Goal: Task Accomplishment & Management: Manage account settings

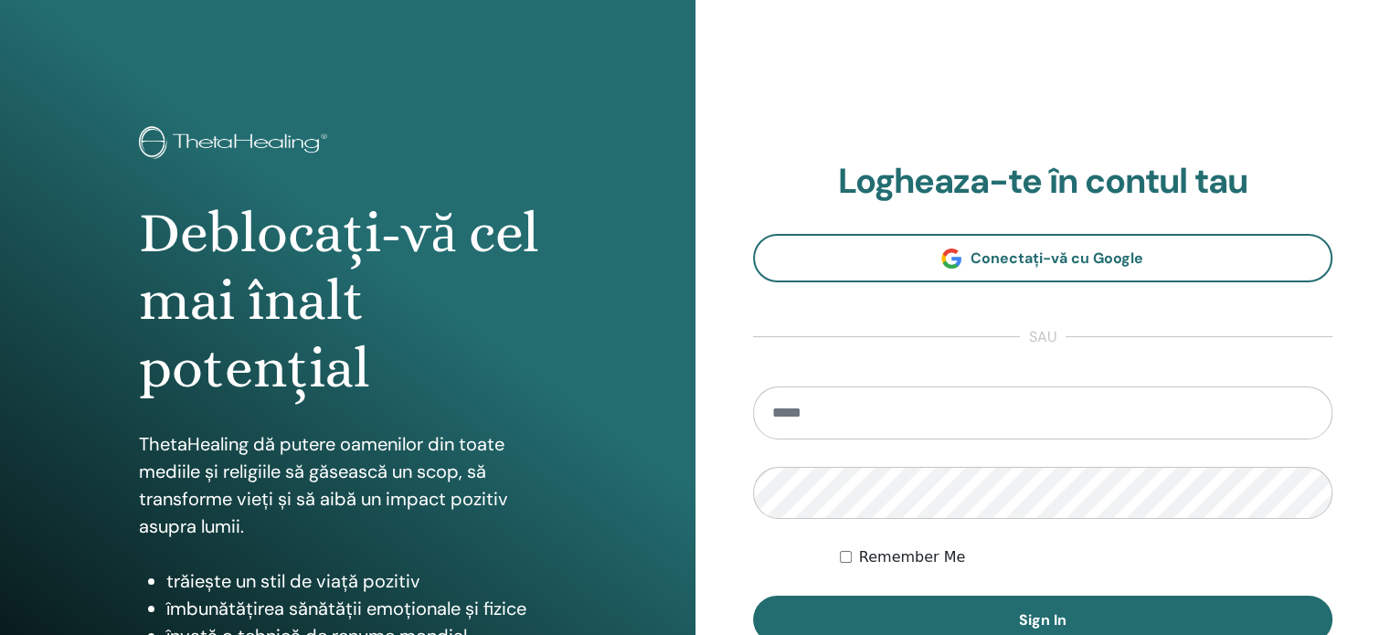
type input "**********"
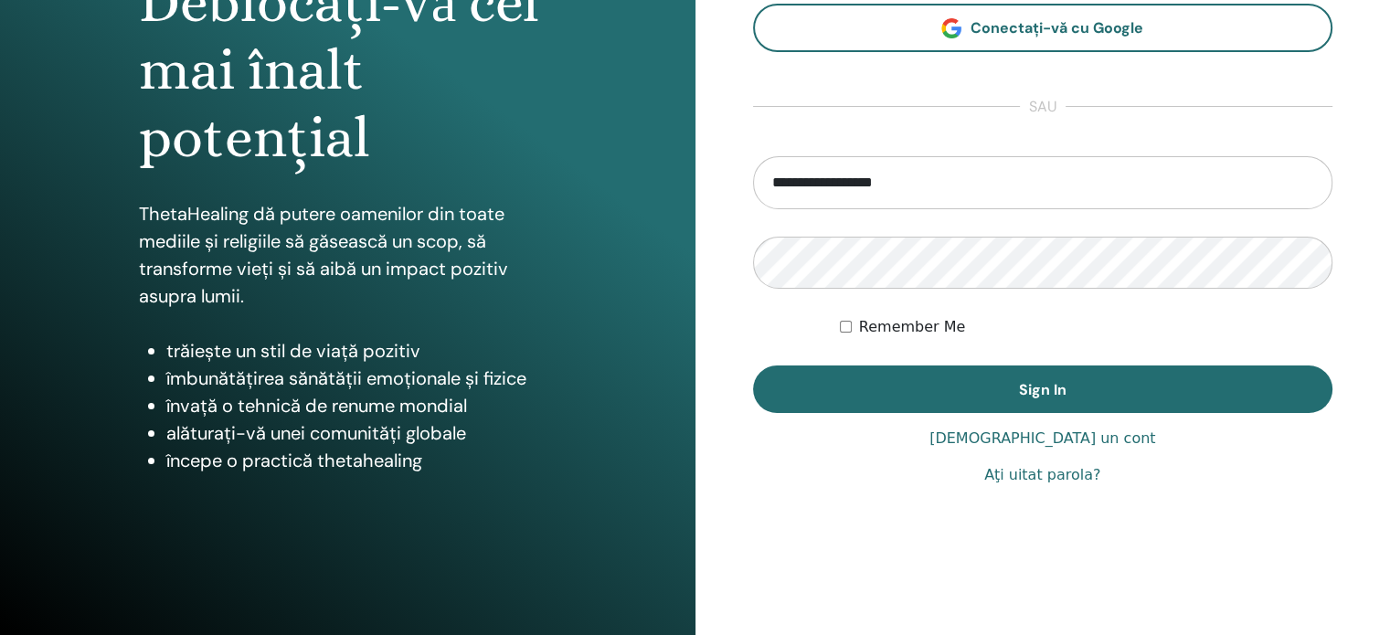
scroll to position [241, 0]
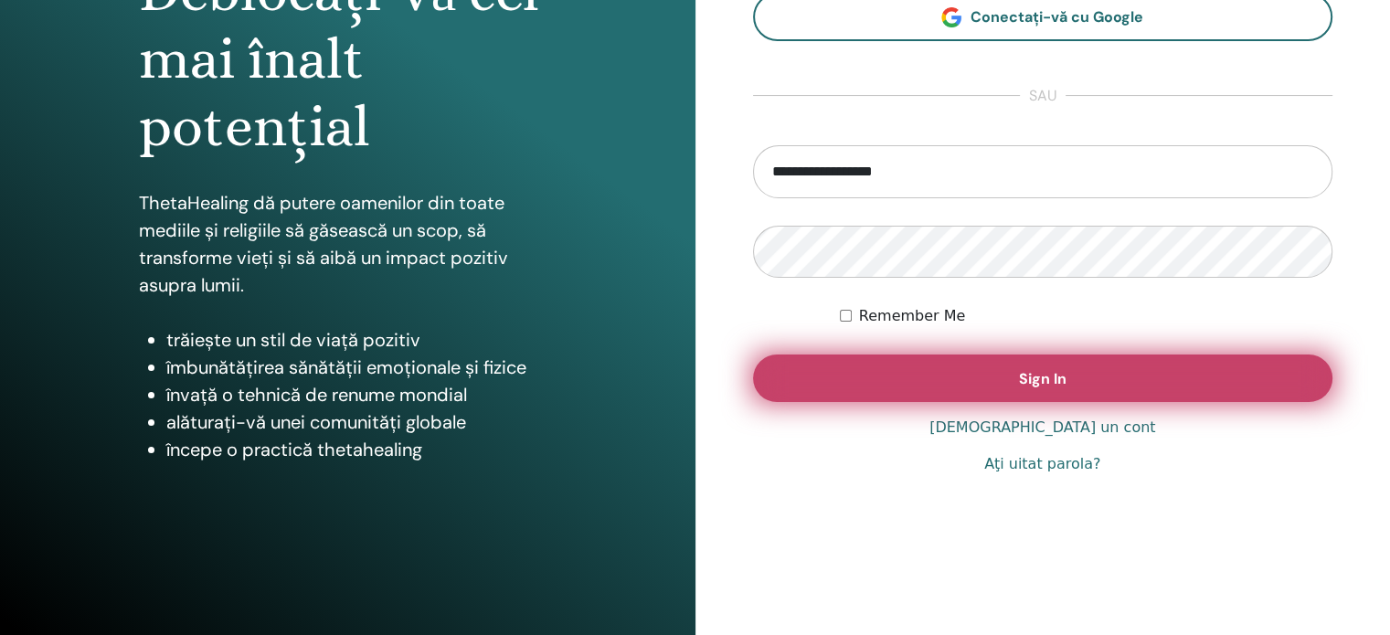
click at [1044, 370] on span "Sign In" at bounding box center [1043, 378] width 48 height 19
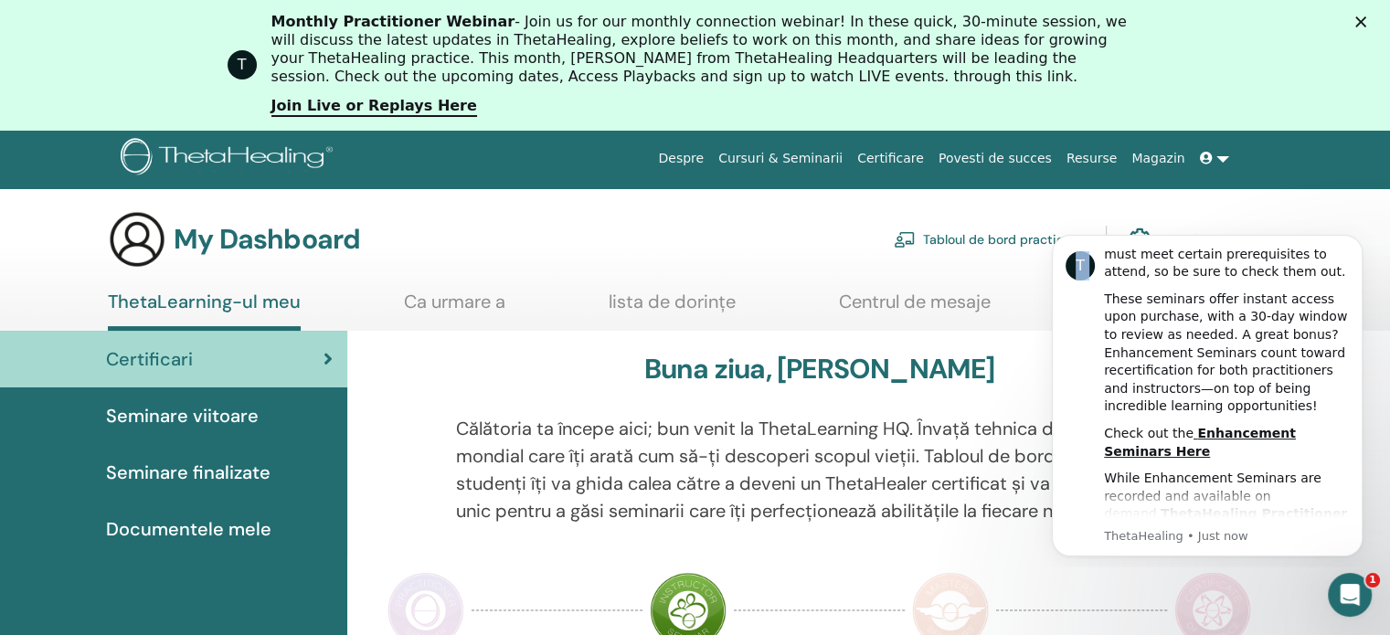
scroll to position [859, 0]
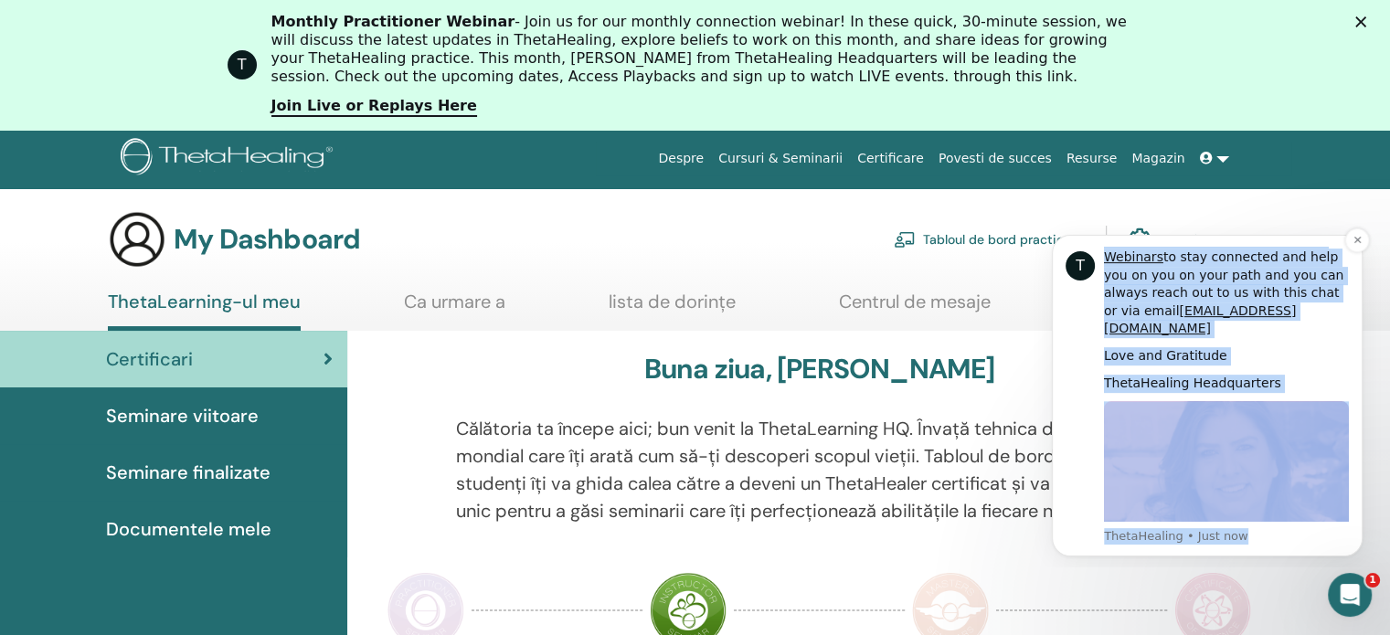
drag, startPoint x: 1107, startPoint y: 254, endPoint x: 1266, endPoint y: 524, distance: 313.0
click at [1266, 524] on div "Hi Mihaela, As a ThetaHealing Practitioner and Instructor, continuous growth co…" at bounding box center [1226, 396] width 245 height 298
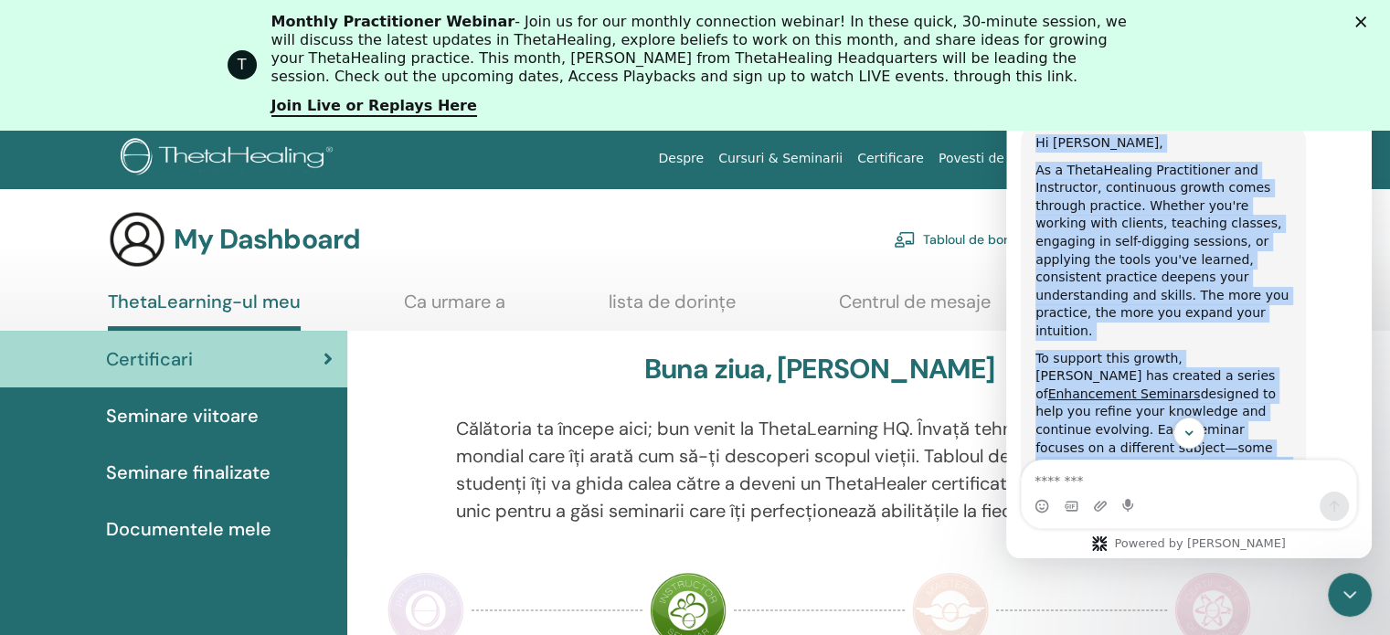
scroll to position [0, 0]
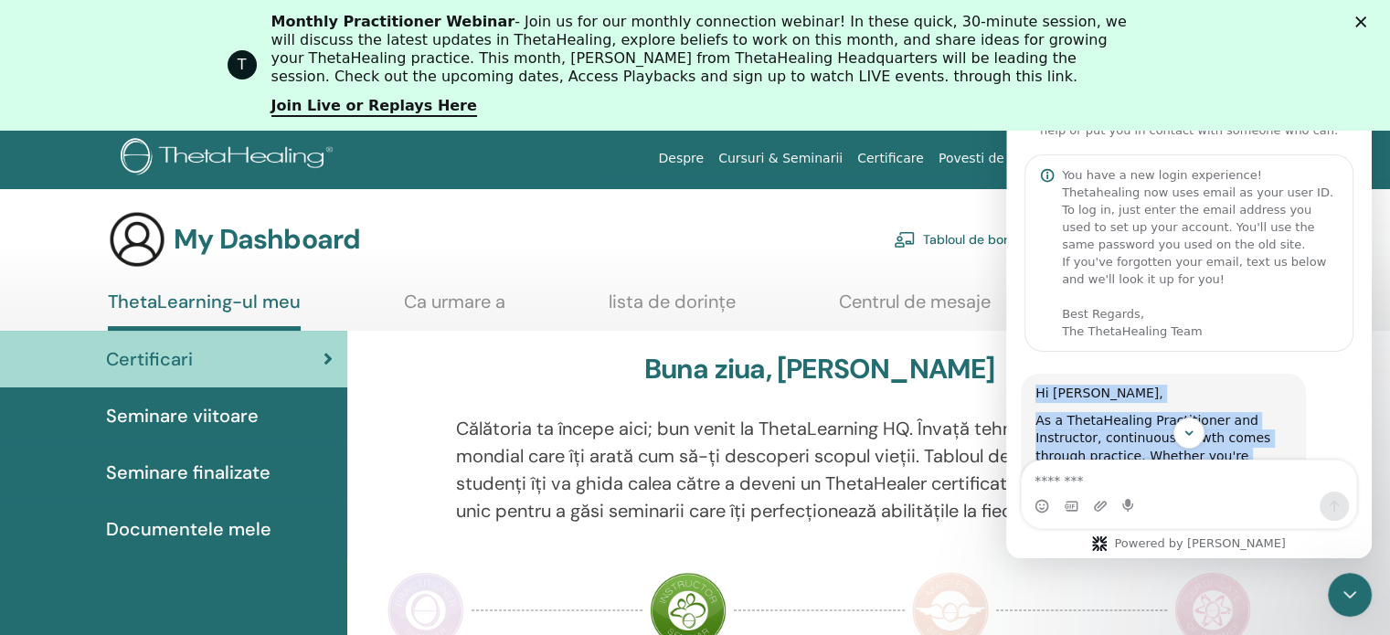
drag, startPoint x: 1226, startPoint y: 417, endPoint x: 1026, endPoint y: 390, distance: 201.0
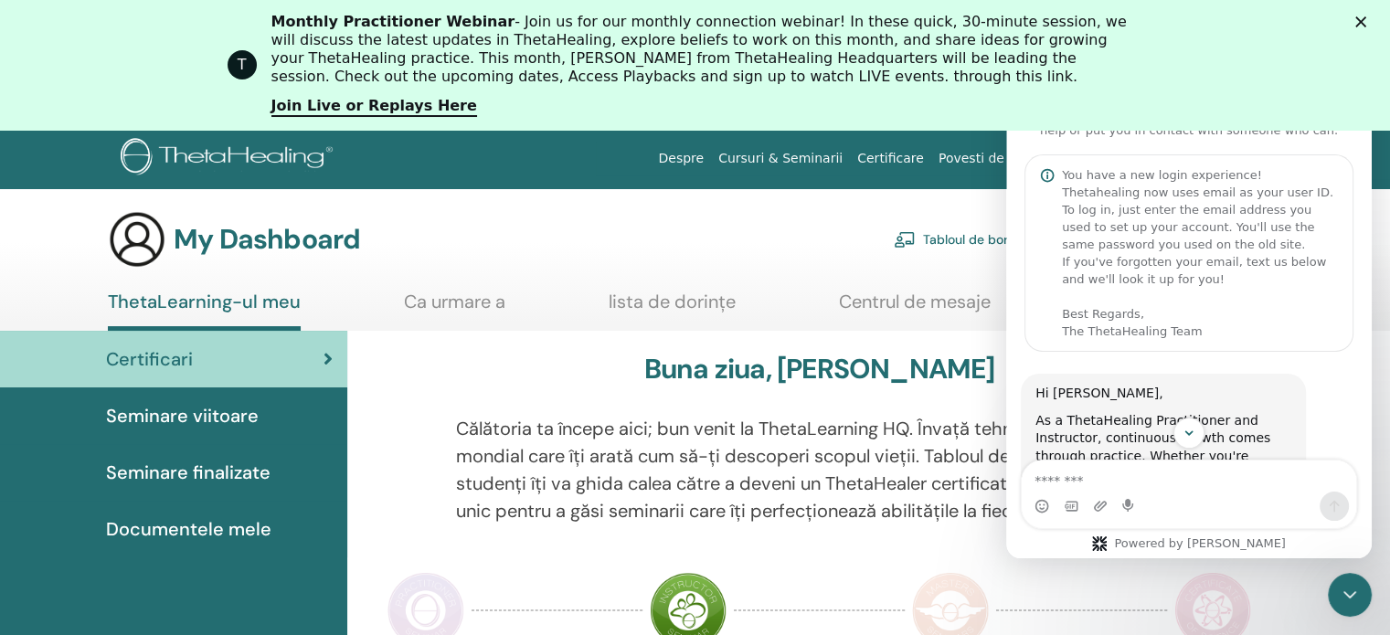
drag, startPoint x: 1143, startPoint y: 419, endPoint x: 1269, endPoint y: 413, distance: 126.3
click at [1269, 413] on div "As a ThetaHealing Practitioner and Instructor, continuous growth comes through …" at bounding box center [1163, 501] width 256 height 179
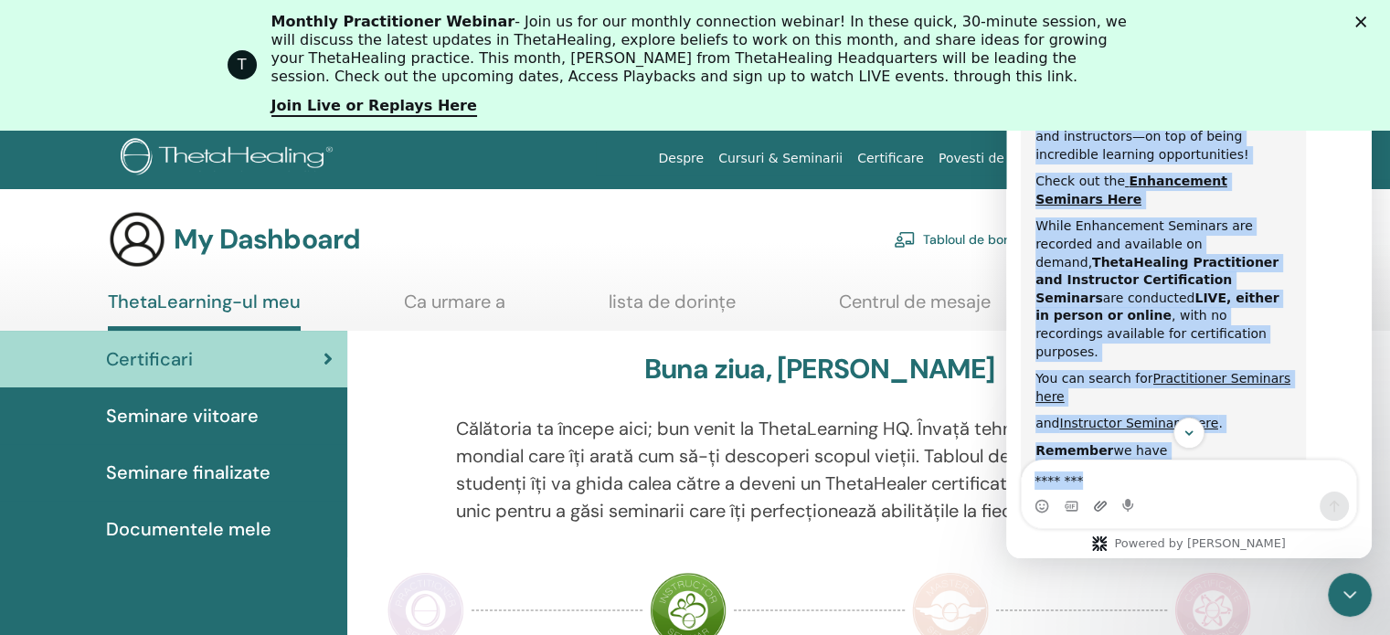
scroll to position [1044, 0]
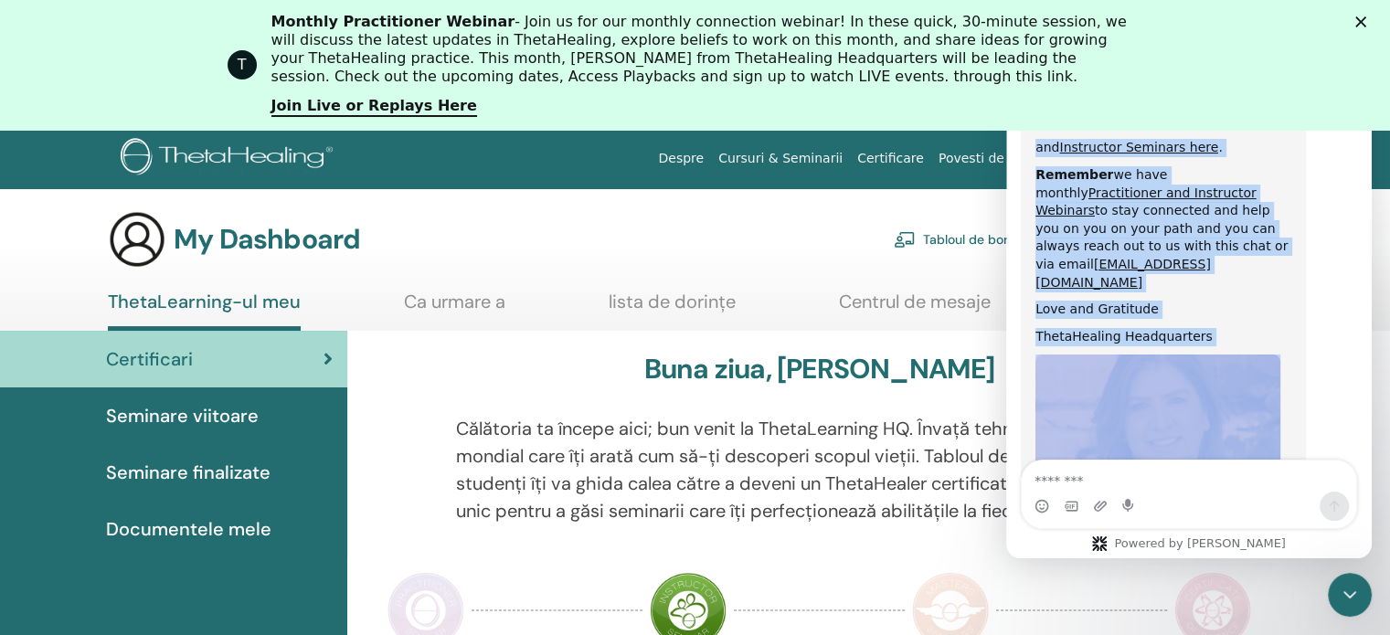
drag, startPoint x: 1035, startPoint y: 387, endPoint x: 1117, endPoint y: 339, distance: 95.0
copy div "Hi Mihaela, As a ThetaHealing Practitioner and Instructor, continuous growth co…"
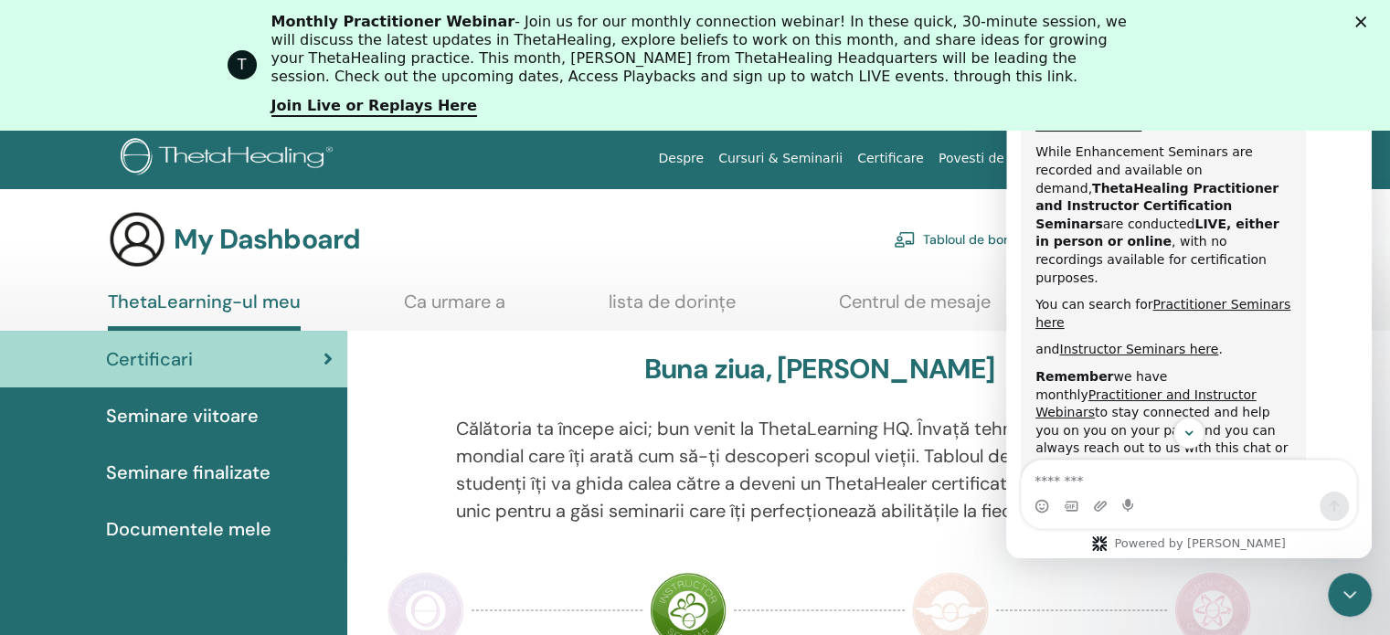
scroll to position [853, 0]
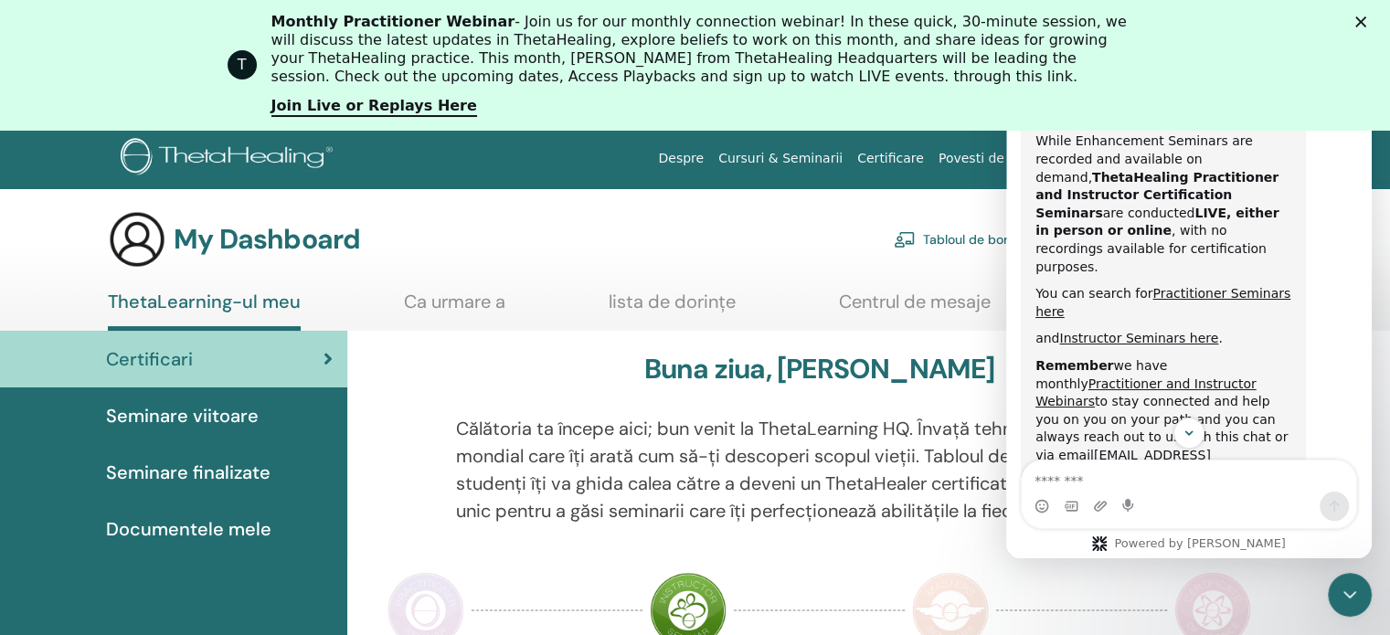
drag, startPoint x: 1366, startPoint y: 416, endPoint x: 2399, endPoint y: 384, distance: 1033.2
click at [1226, 377] on link "Practitioner and Instructor Webinars" at bounding box center [1145, 393] width 221 height 33
click at [621, 230] on div "My Dashboard Tabloul de bord practicant Contul meu" at bounding box center [668, 239] width 1120 height 58
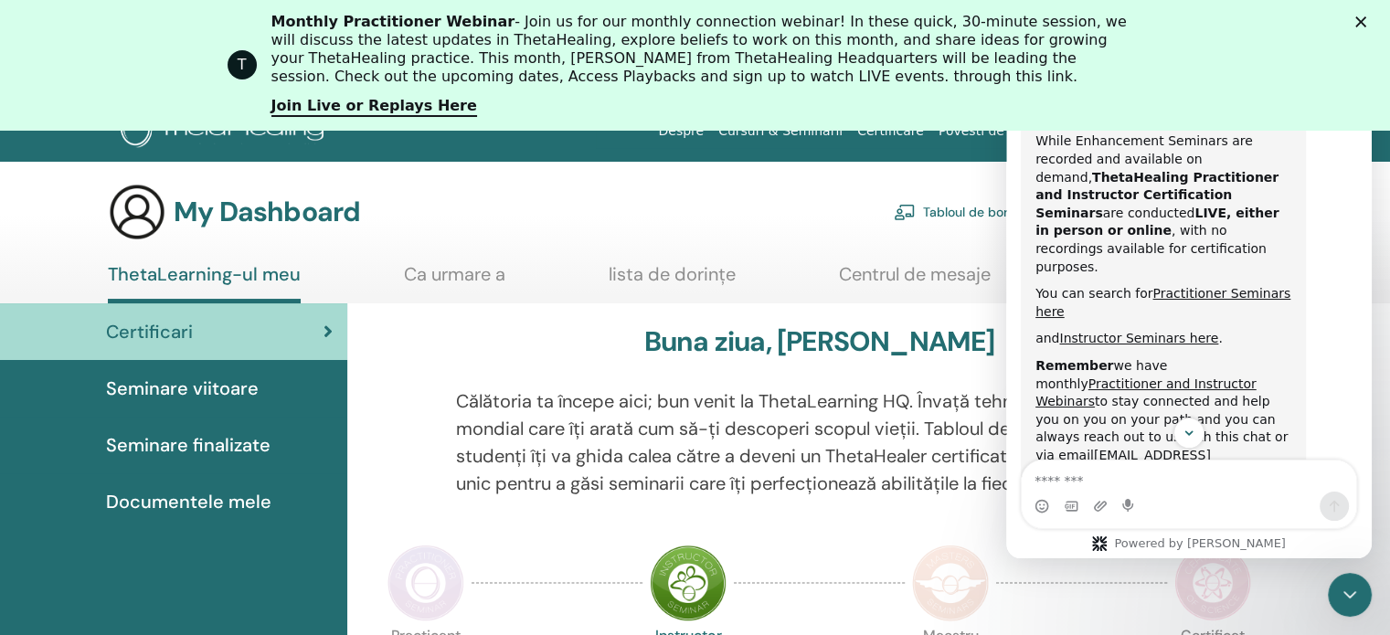
scroll to position [0, 0]
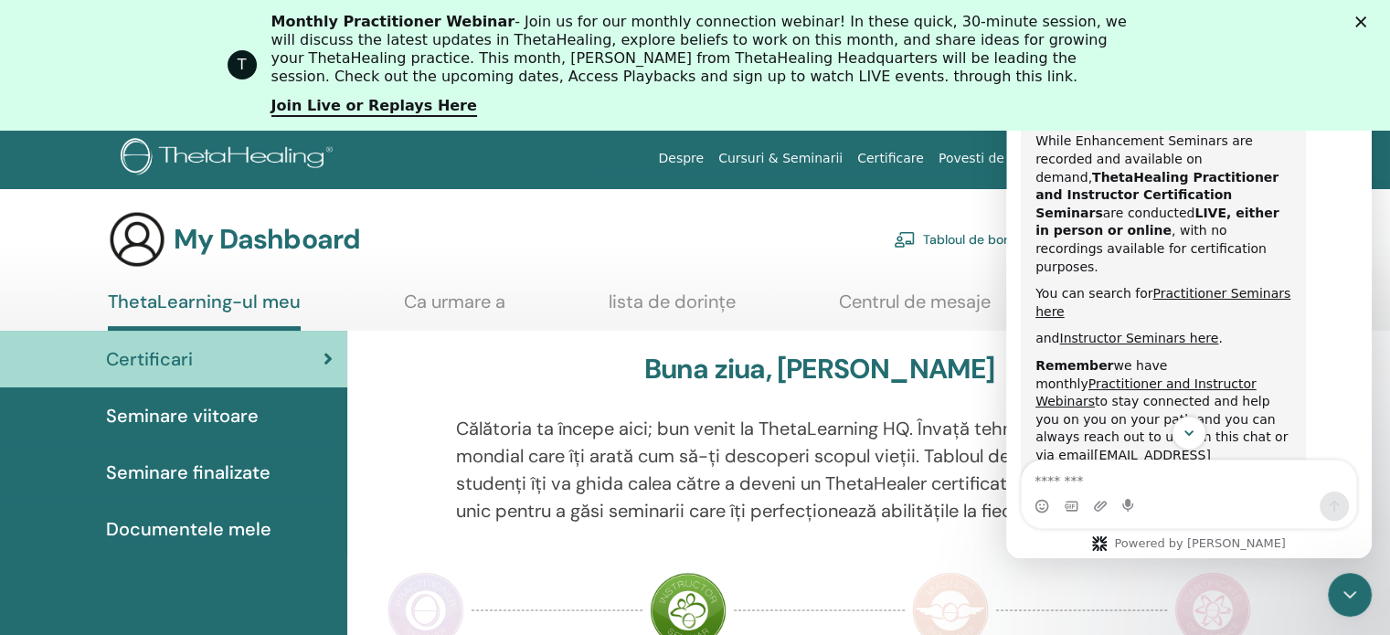
click at [1193, 430] on icon "Scroll to bottom" at bounding box center [1189, 433] width 16 height 16
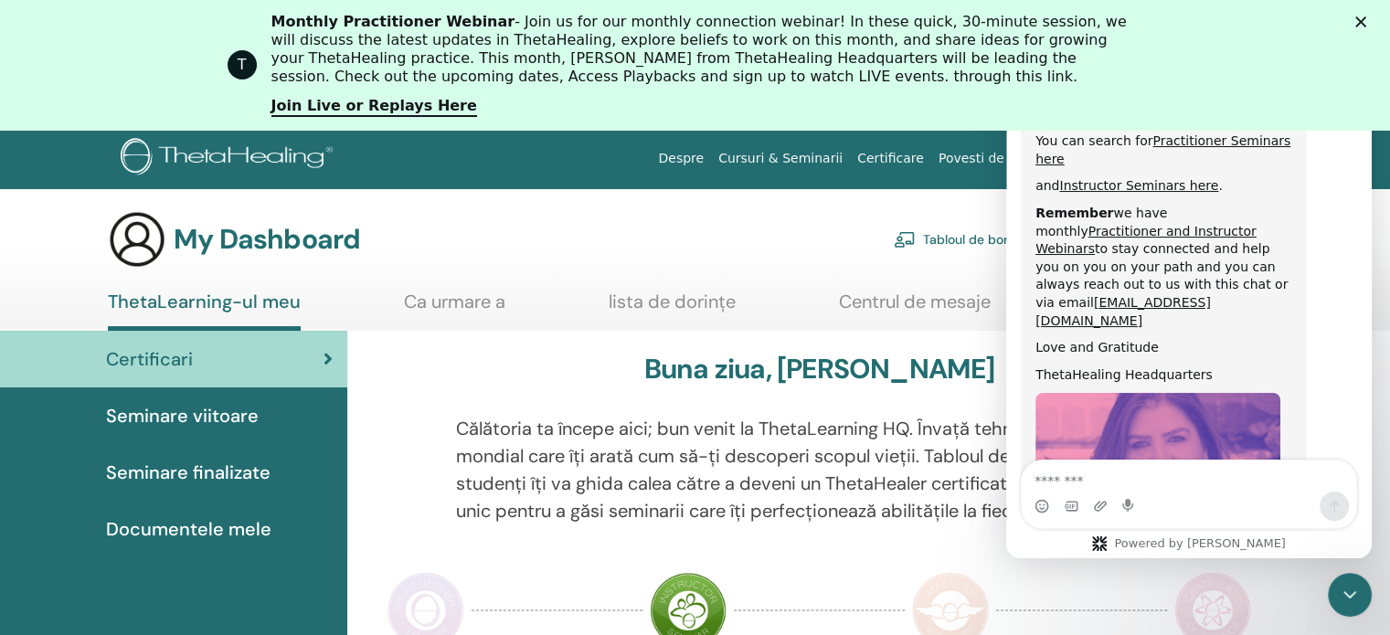
scroll to position [1044, 0]
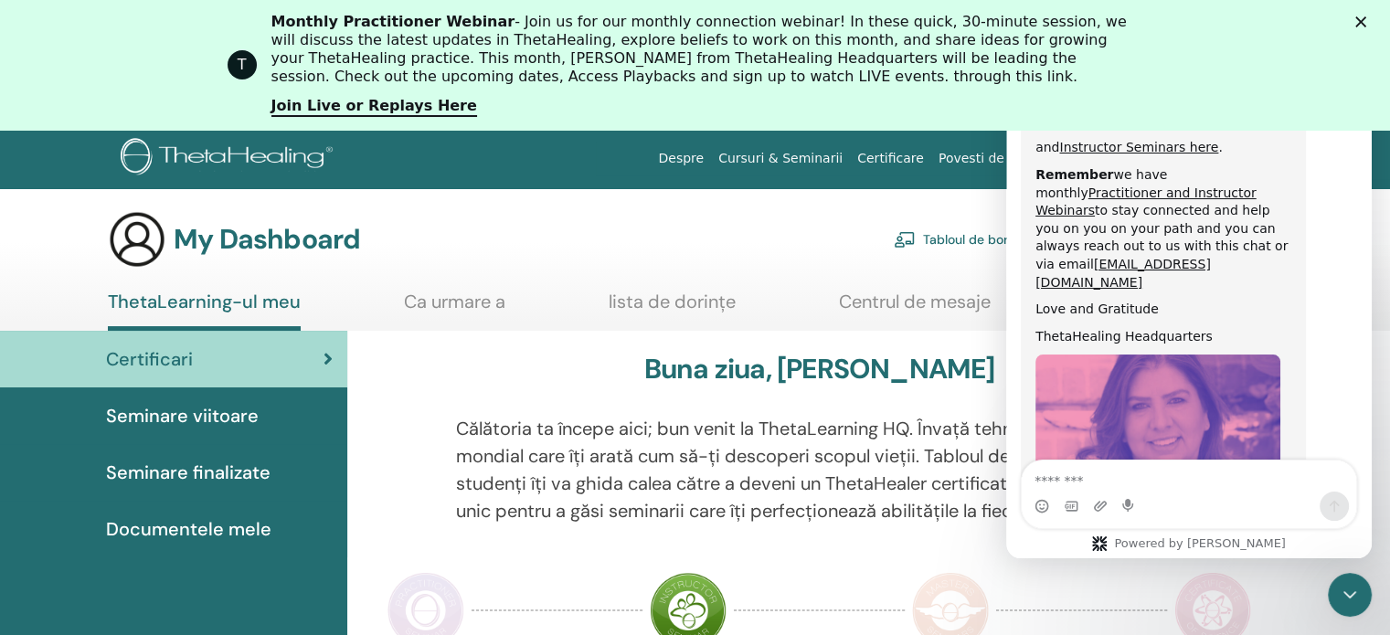
drag, startPoint x: 1338, startPoint y: 290, endPoint x: 1339, endPoint y: 386, distance: 96.0
click at [1297, 548] on div "Powered by Fin" at bounding box center [1189, 509] width 366 height 99
click at [633, 223] on div "My Dashboard Tabloul de bord practicant Contul meu" at bounding box center [668, 239] width 1120 height 58
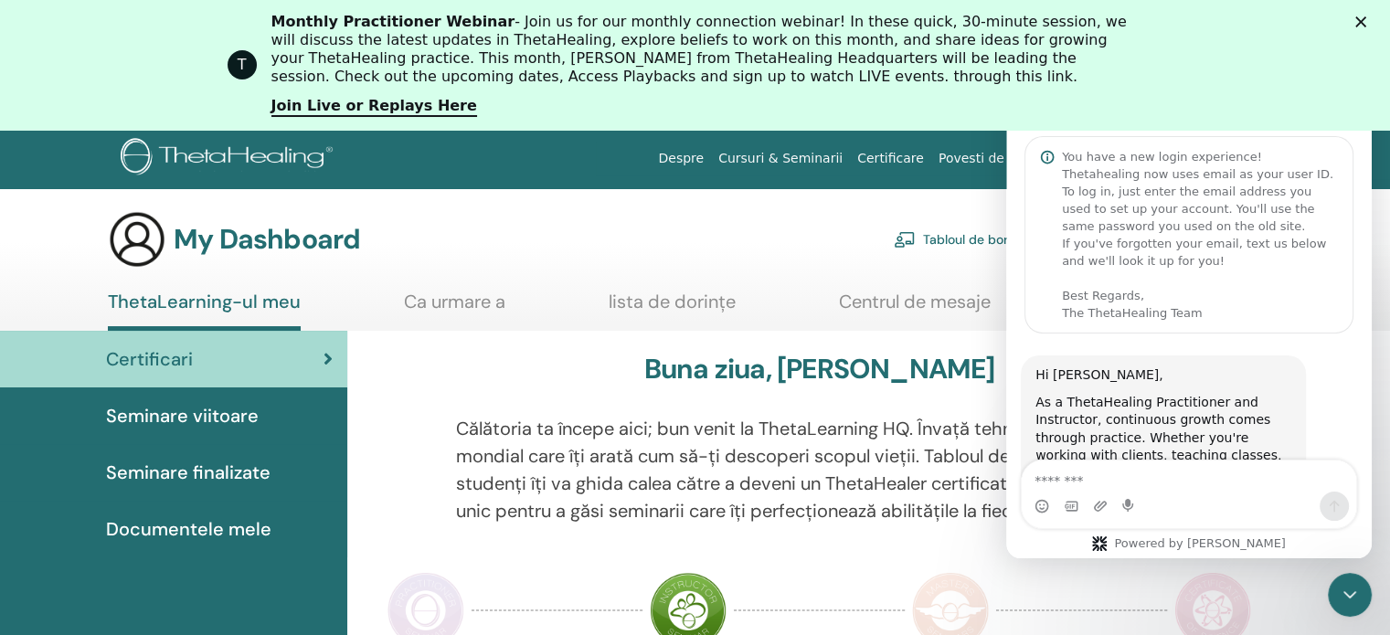
scroll to position [0, 0]
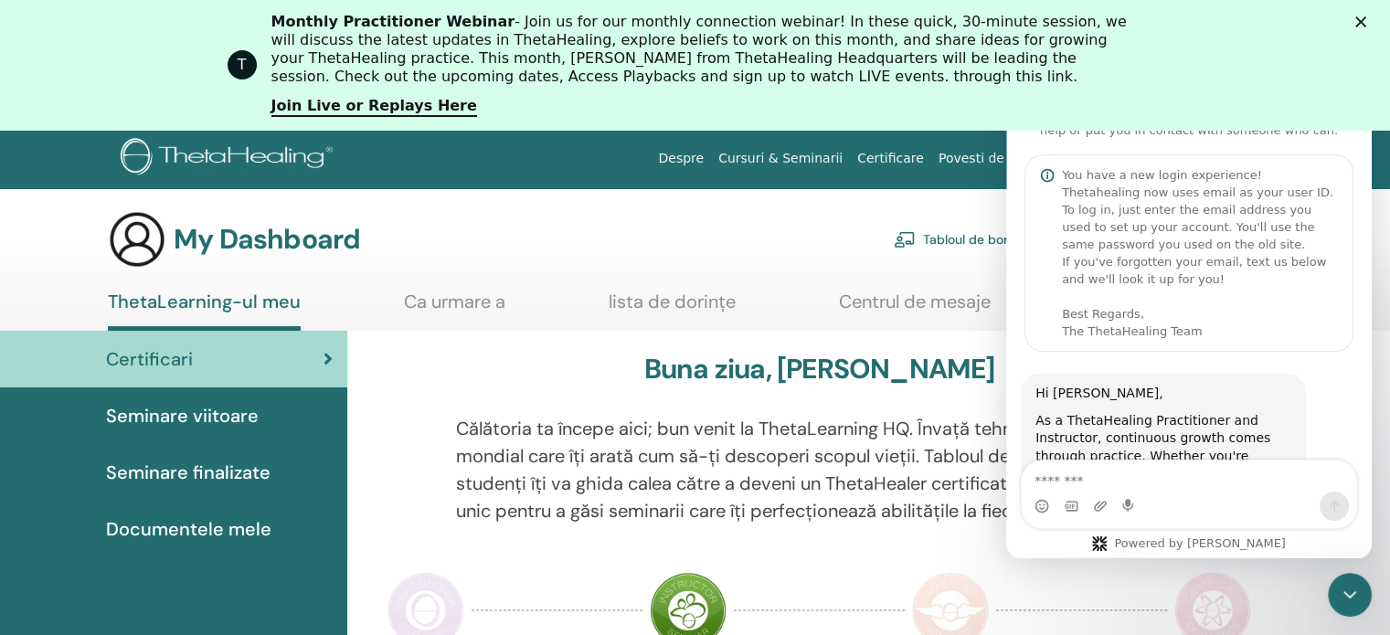
drag, startPoint x: 1362, startPoint y: 399, endPoint x: 2300, endPoint y: 134, distance: 975.3
click at [1366, 24] on polygon "Close" at bounding box center [1360, 21] width 11 height 11
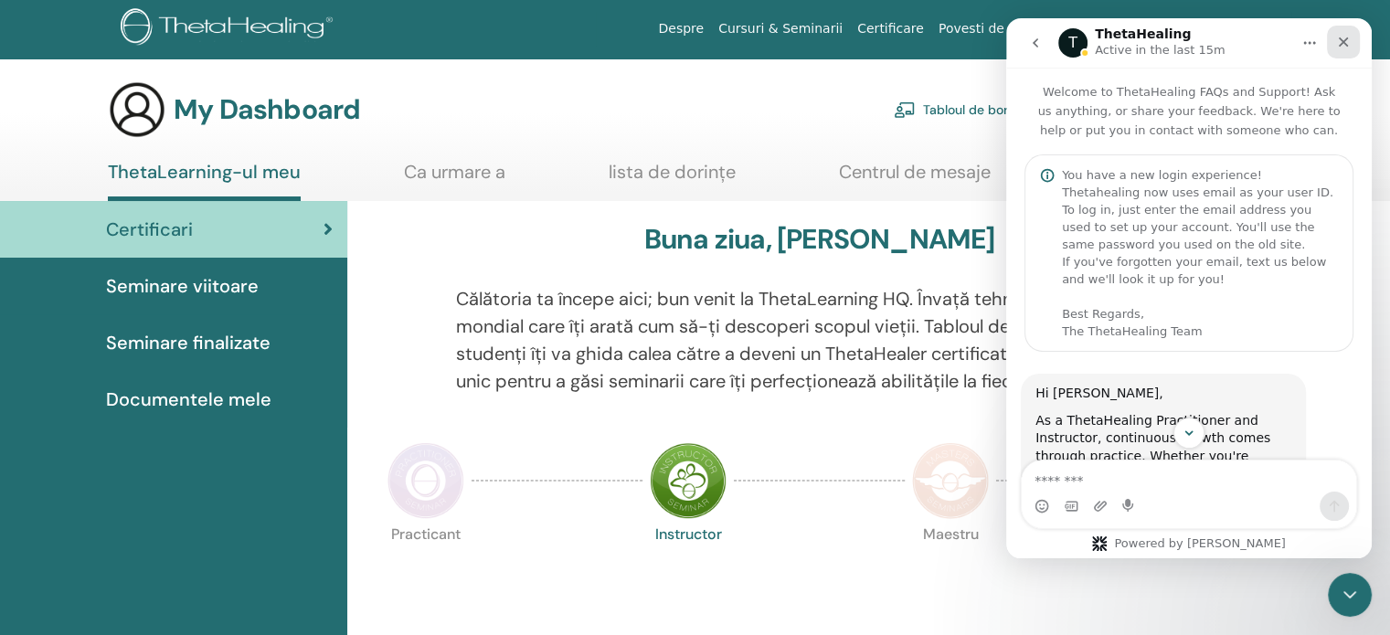
click at [1342, 36] on icon "Close" at bounding box center [1343, 42] width 15 height 15
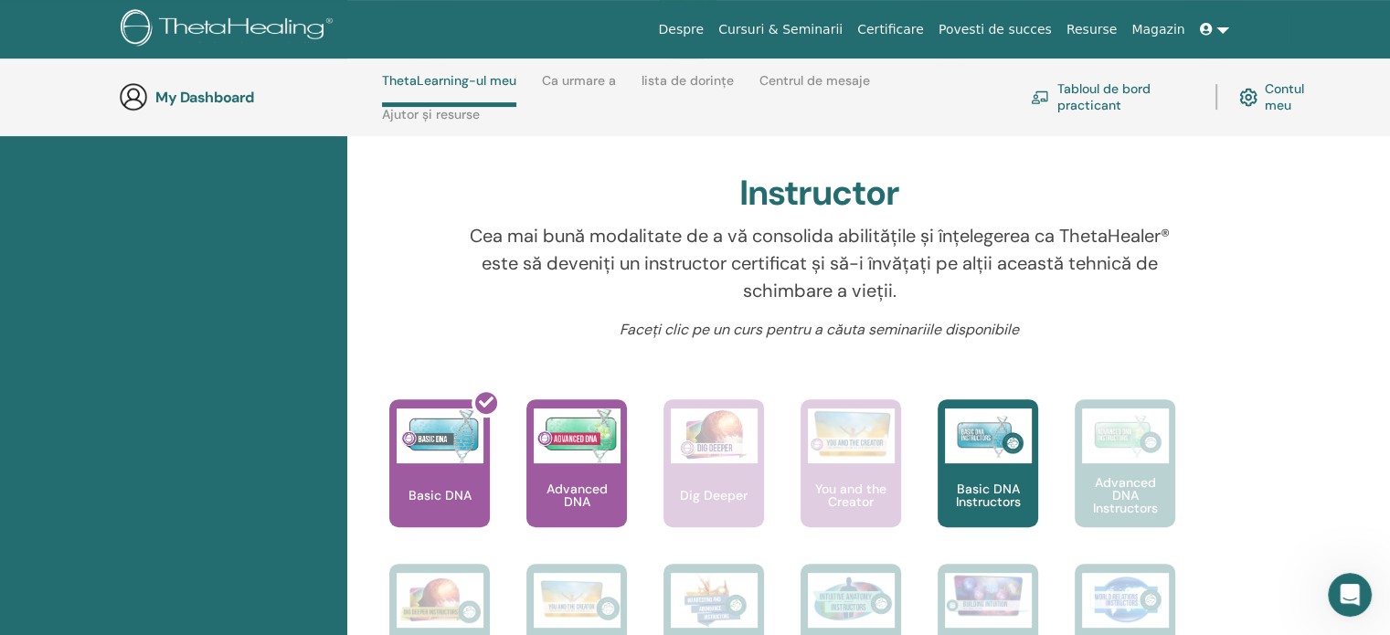
scroll to position [625, 0]
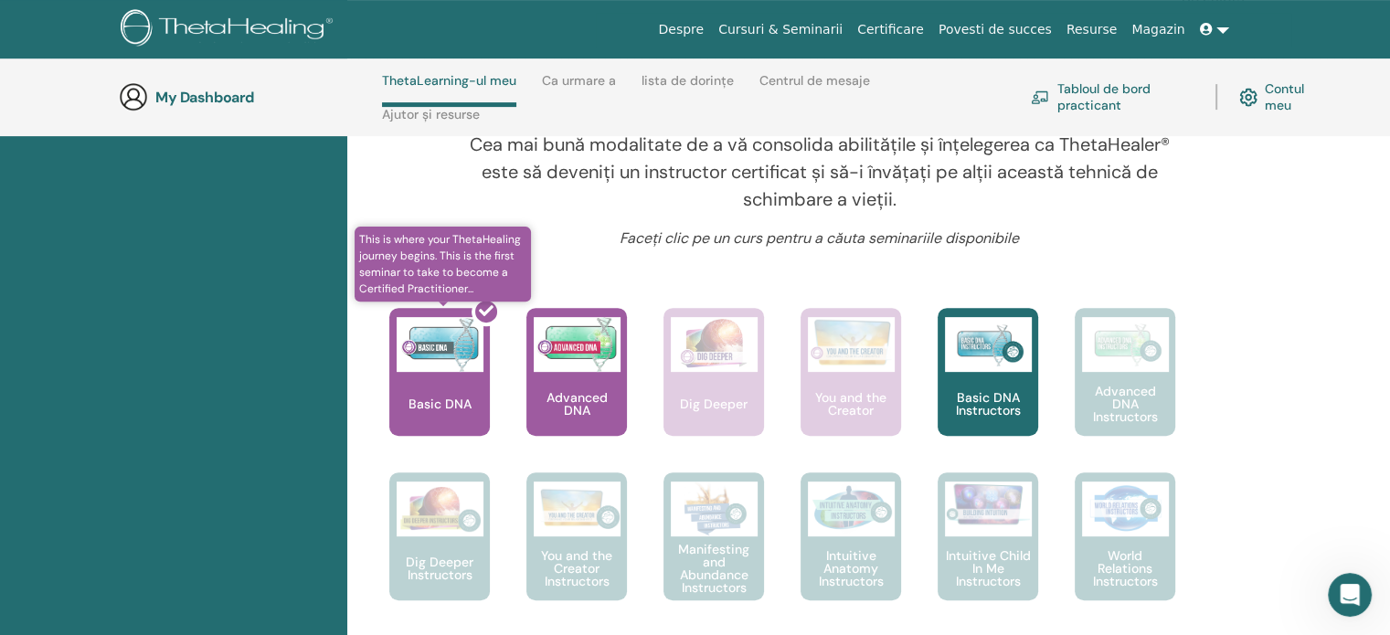
click at [468, 376] on div at bounding box center [450, 379] width 101 height 165
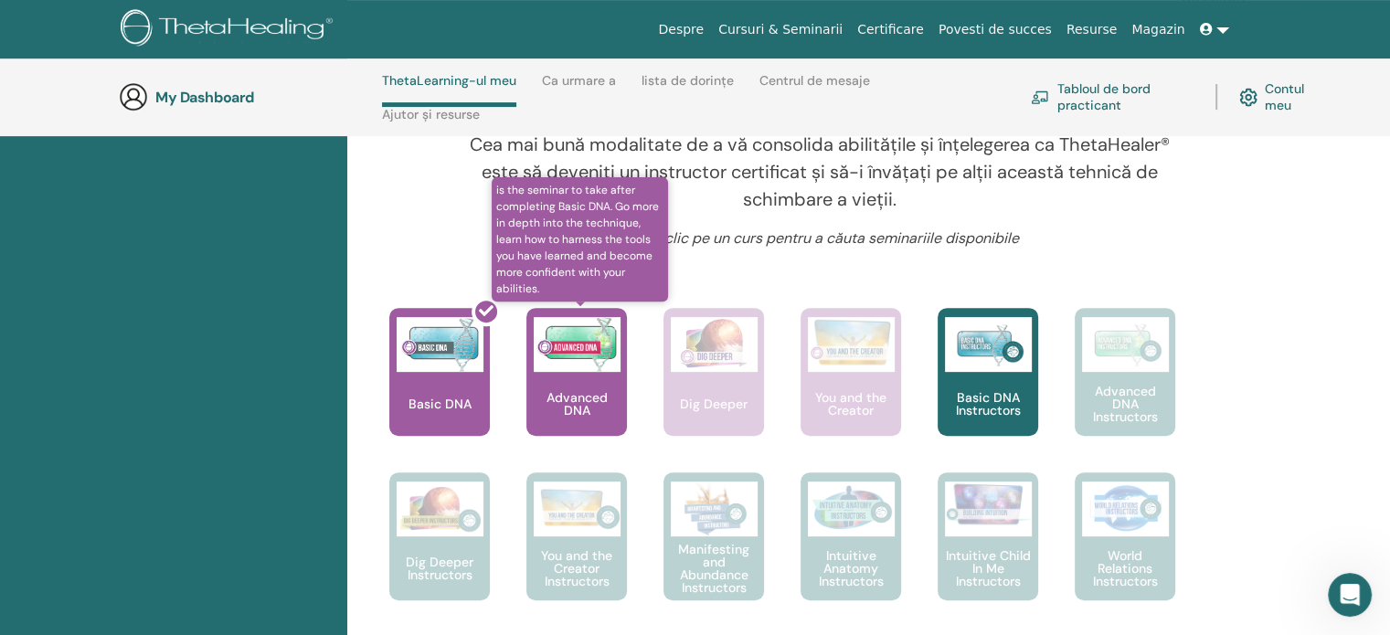
click at [578, 387] on div "Advanced DNA" at bounding box center [576, 372] width 101 height 128
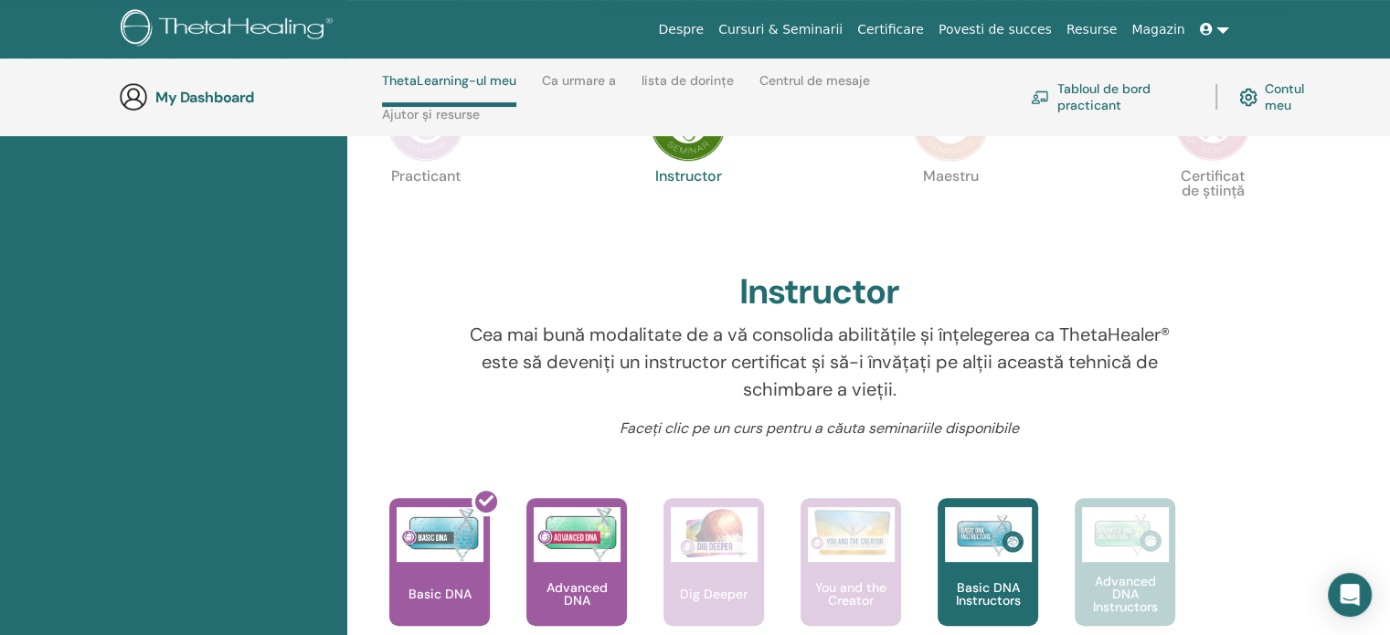
scroll to position [442, 0]
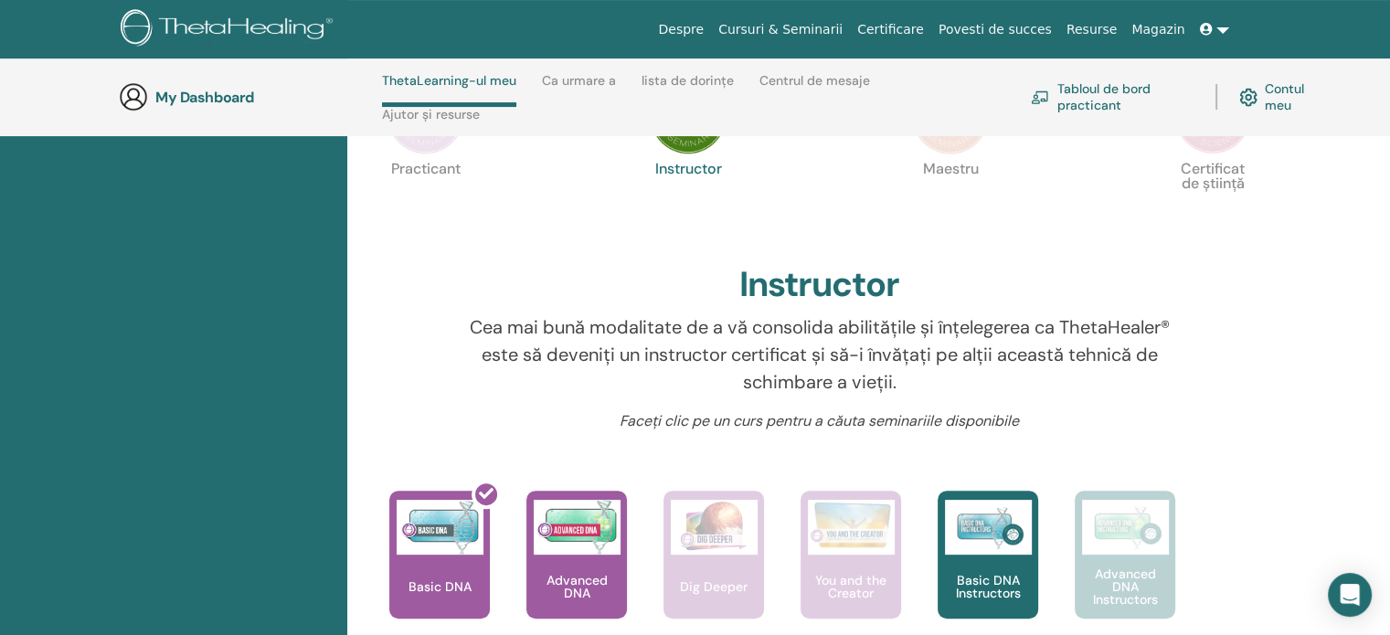
click at [589, 79] on link "Ca urmare a" at bounding box center [579, 87] width 74 height 29
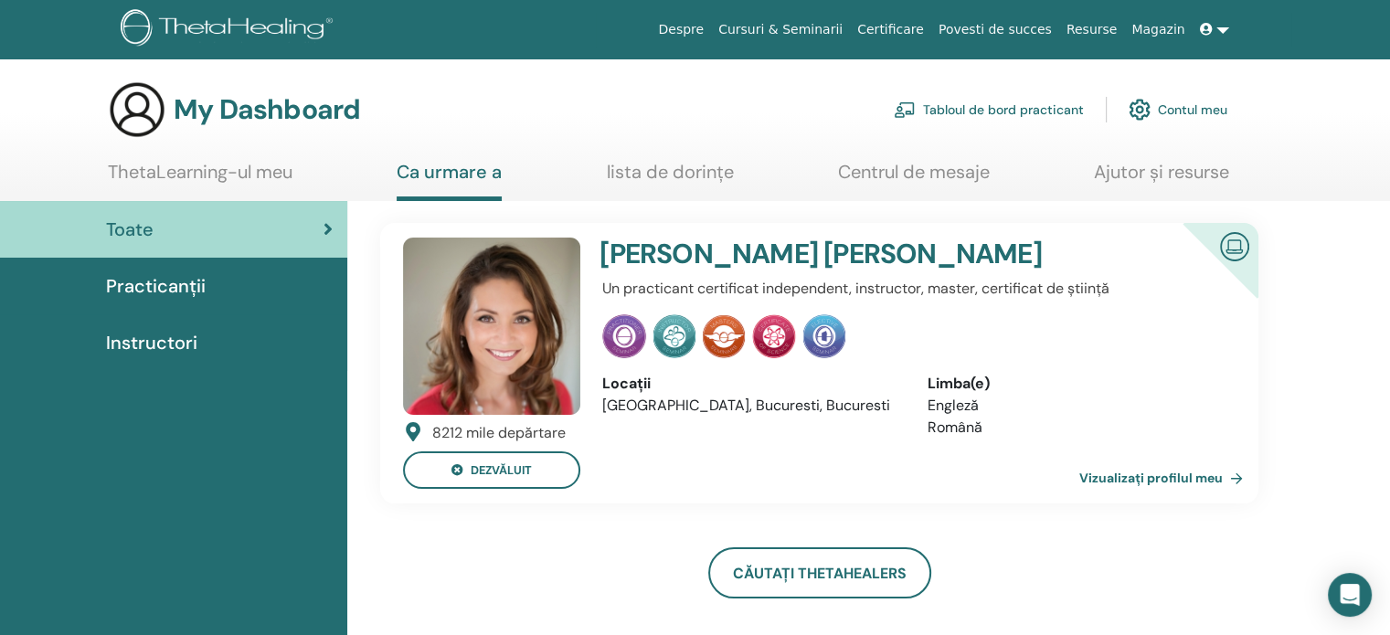
click at [162, 283] on span "Practicanții" at bounding box center [156, 285] width 100 height 27
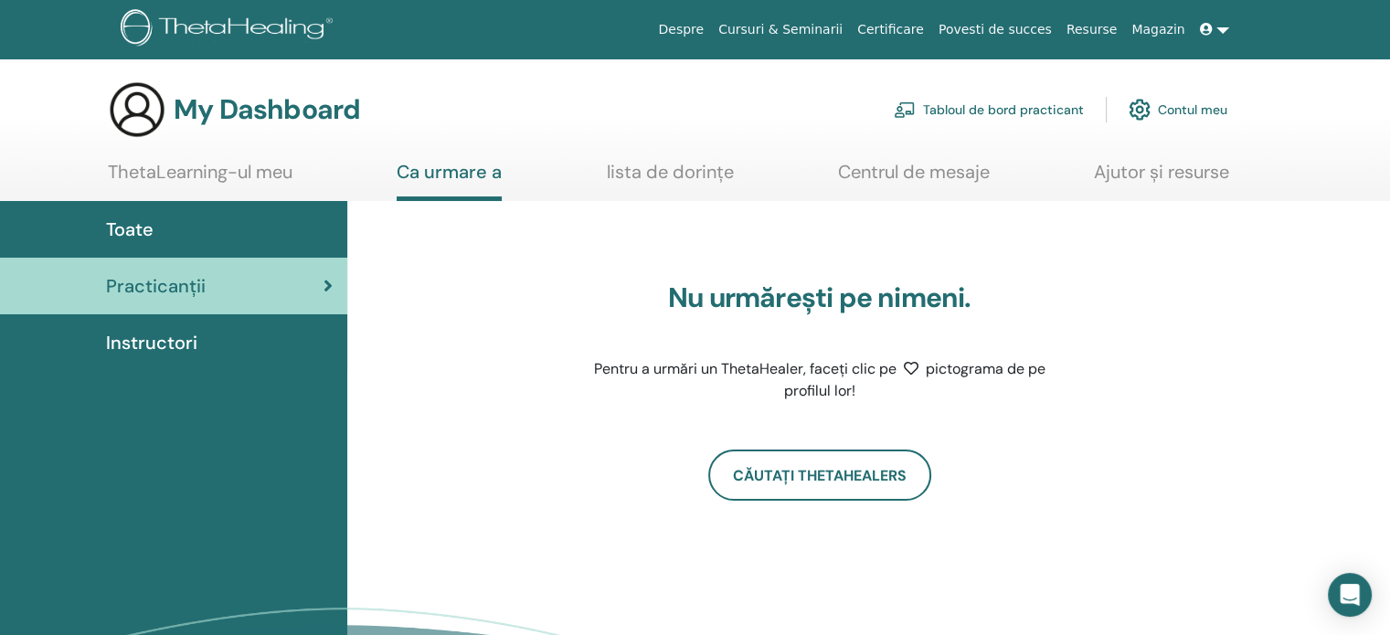
click at [167, 230] on div "Toate" at bounding box center [174, 229] width 318 height 27
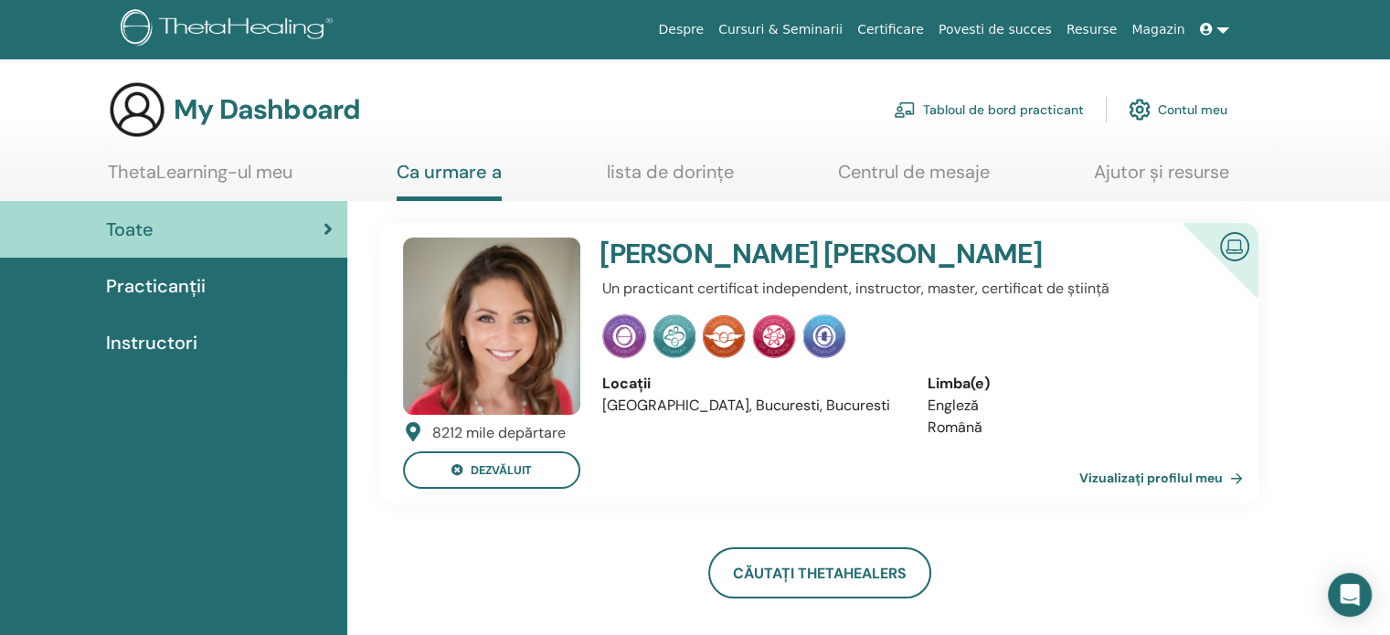
click at [1192, 109] on link "Contul meu" at bounding box center [1178, 110] width 99 height 40
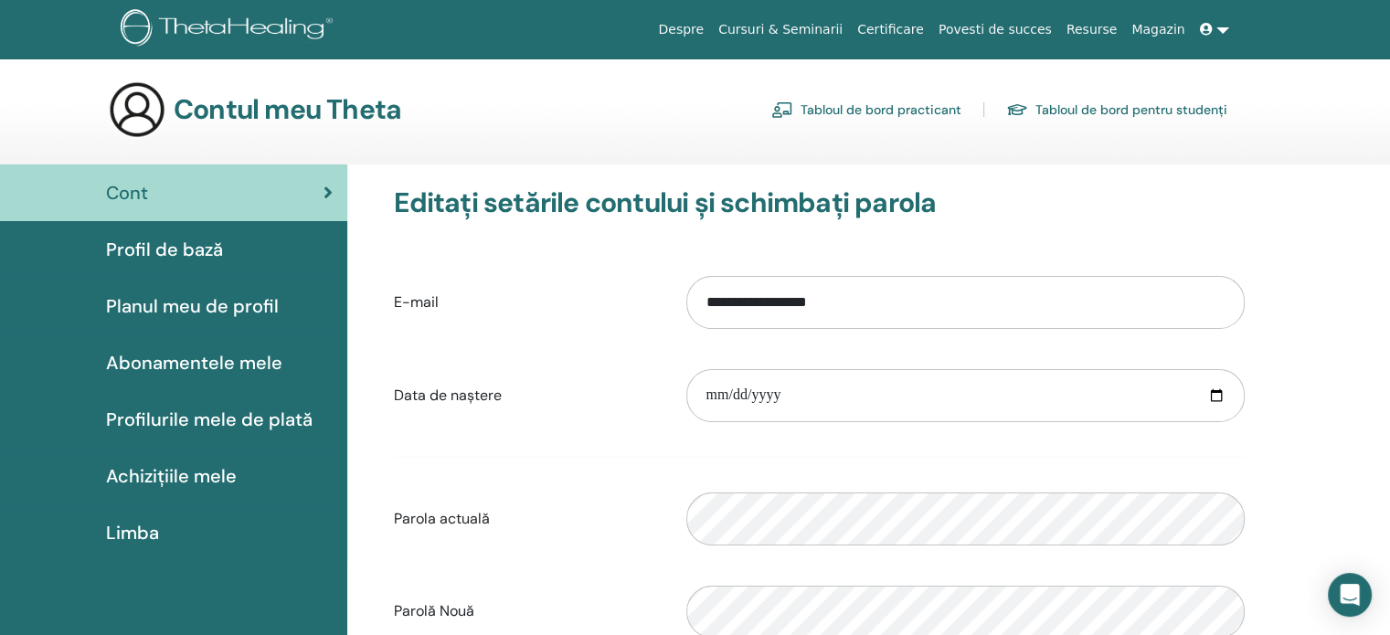
click at [192, 473] on span "Achizițiile mele" at bounding box center [171, 475] width 131 height 27
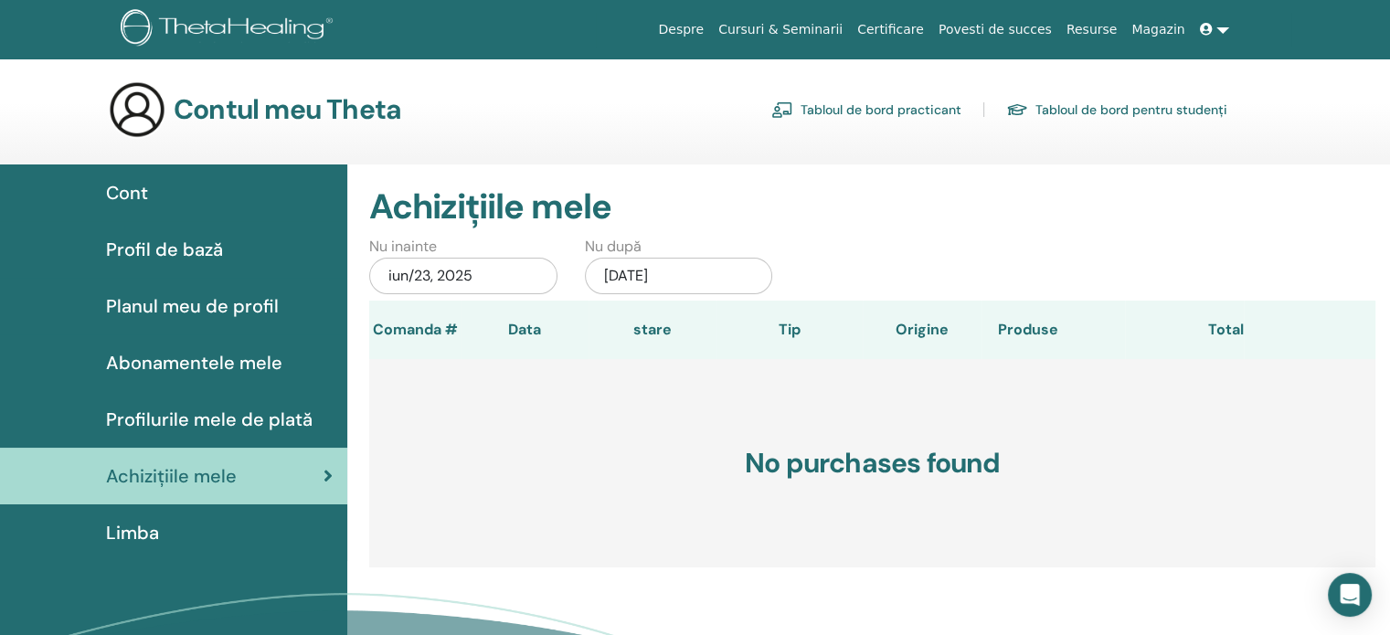
click at [208, 423] on span "Profilurile mele de plată" at bounding box center [209, 419] width 207 height 27
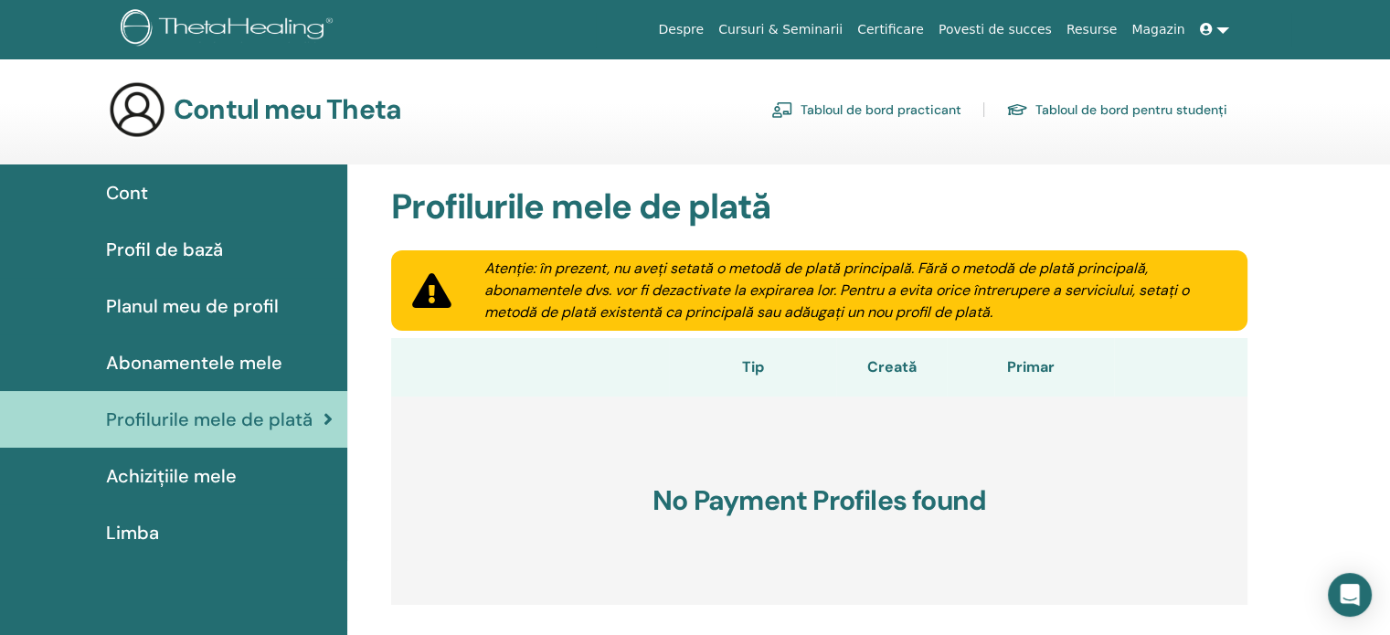
click at [210, 365] on span "Abonamentele mele" at bounding box center [194, 362] width 176 height 27
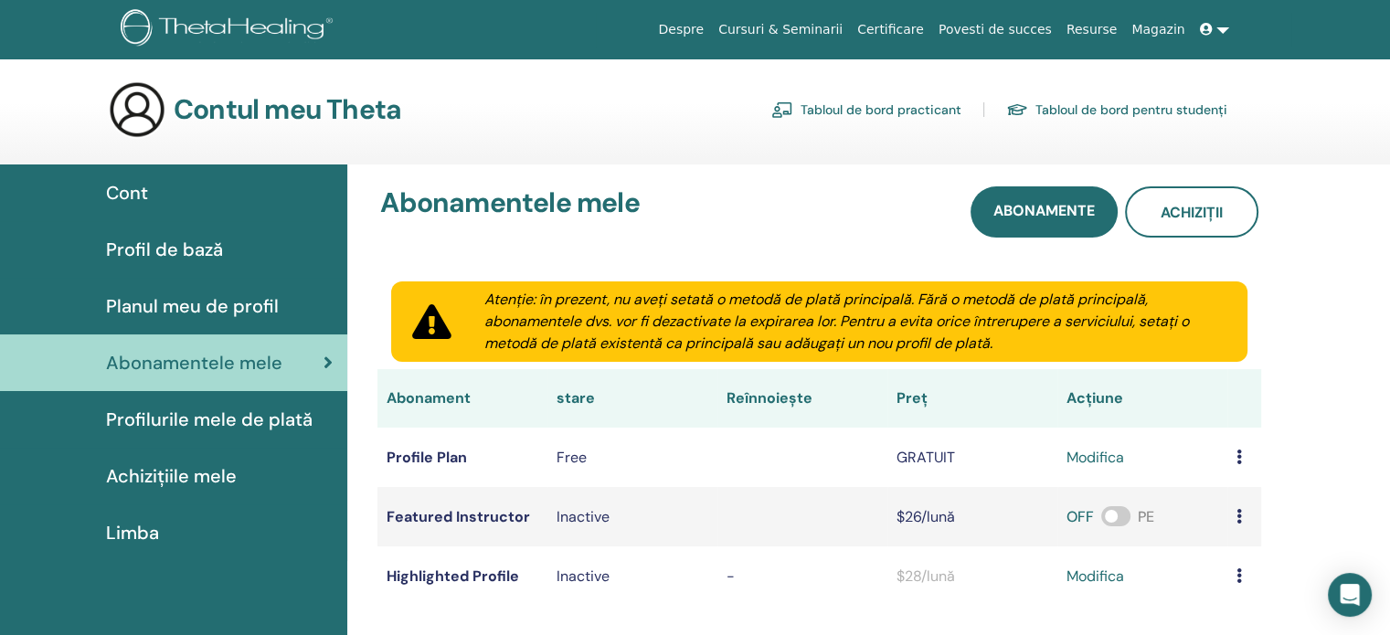
click at [175, 254] on span "Profil de bază" at bounding box center [164, 249] width 117 height 27
